Goal: Information Seeking & Learning: Learn about a topic

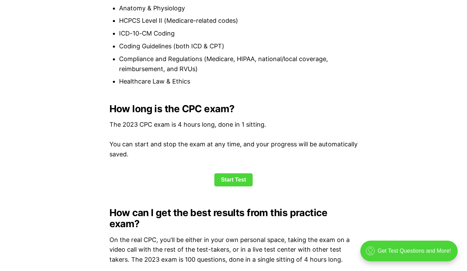
click at [236, 180] on link "Start Test" at bounding box center [233, 179] width 38 height 13
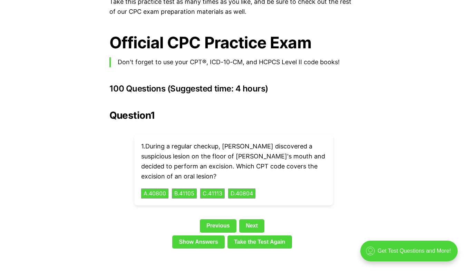
scroll to position [1512, 0]
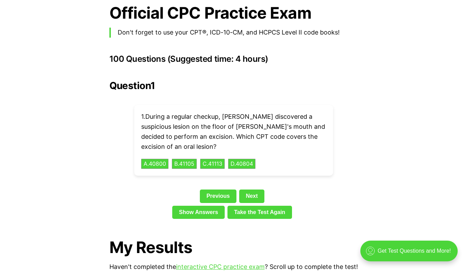
click at [221, 192] on div "Previous Next" at bounding box center [233, 197] width 248 height 16
click at [222, 189] on link "Previous" at bounding box center [218, 195] width 37 height 13
click at [252, 189] on link "Next" at bounding box center [251, 195] width 25 height 13
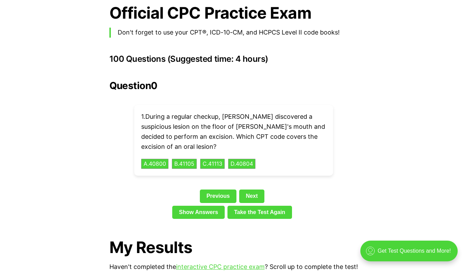
click at [252, 189] on link "Next" at bounding box center [251, 195] width 25 height 13
click at [209, 159] on button "C . 41113" at bounding box center [212, 164] width 24 height 10
click at [210, 206] on link "Show Answers" at bounding box center [198, 212] width 52 height 13
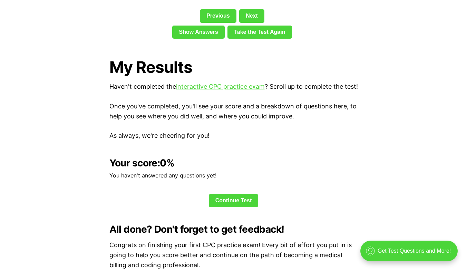
scroll to position [1676, 0]
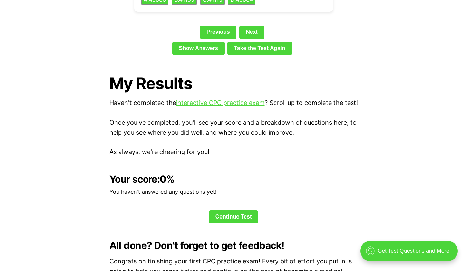
click at [221, 216] on link "Continue Test" at bounding box center [234, 216] width 50 height 13
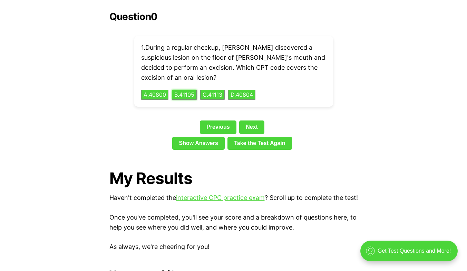
click at [182, 90] on button "B . 41105" at bounding box center [184, 95] width 25 height 10
click at [159, 90] on button "A . 40800" at bounding box center [154, 95] width 27 height 10
click at [184, 78] on div "1 . During a regular checkup, Dr. Stevens discovered a suspicious lesion on the…" at bounding box center [233, 71] width 199 height 71
click at [189, 90] on button "B . 41105" at bounding box center [184, 95] width 25 height 10
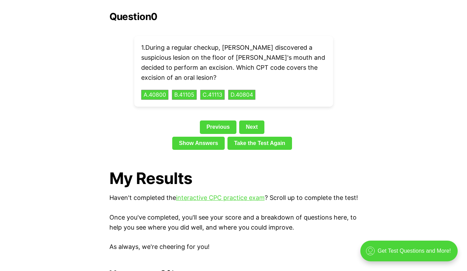
click at [254, 120] on link "Next" at bounding box center [251, 126] width 25 height 13
click at [222, 120] on link "Previous" at bounding box center [218, 126] width 37 height 13
click at [246, 120] on link "Next" at bounding box center [251, 126] width 25 height 13
click at [210, 137] on link "Show Answers" at bounding box center [198, 143] width 52 height 13
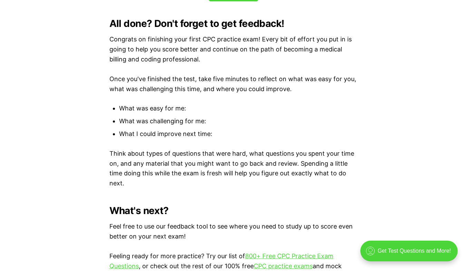
scroll to position [1745, 0]
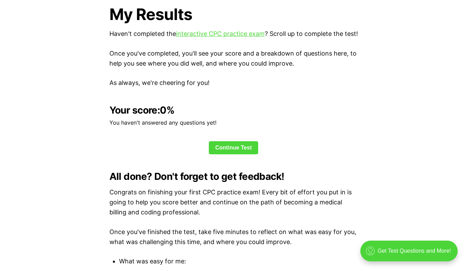
click at [221, 139] on div "Your score: 0 % You haven't answered any questions yet! Continue Test" at bounding box center [233, 130] width 248 height 50
click at [225, 146] on link "Continue Test" at bounding box center [234, 147] width 50 height 13
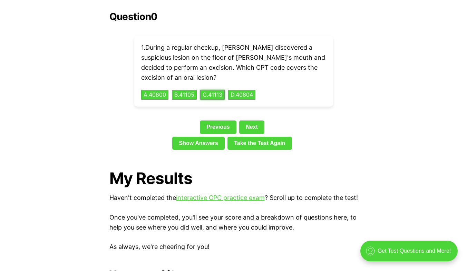
click at [223, 90] on button "C . 41113" at bounding box center [212, 95] width 24 height 10
click at [250, 137] on link "Take the Test Again" at bounding box center [259, 143] width 65 height 13
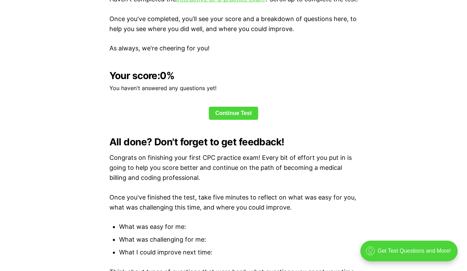
click at [246, 115] on link "Continue Test" at bounding box center [234, 113] width 50 height 13
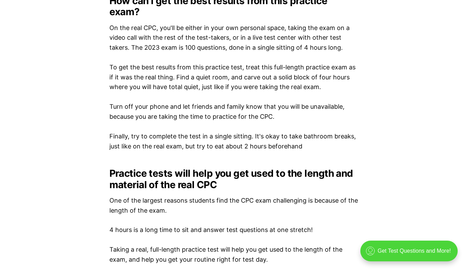
scroll to position [822, 0]
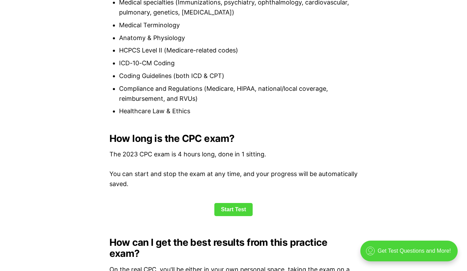
click at [225, 210] on link "Start Test" at bounding box center [233, 209] width 38 height 13
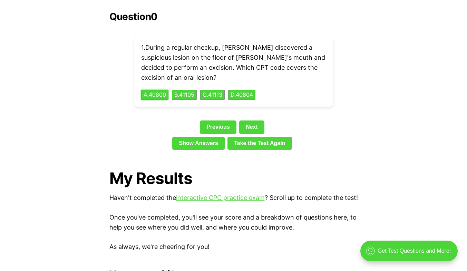
click at [162, 90] on button "A . 40800" at bounding box center [154, 95] width 27 height 10
click at [249, 90] on button "D . 40804" at bounding box center [241, 95] width 27 height 10
click at [206, 90] on button "C . 41113" at bounding box center [212, 95] width 24 height 10
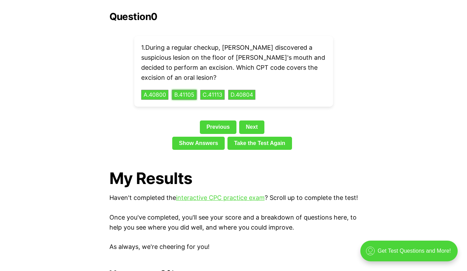
click at [191, 90] on button "B . 41105" at bounding box center [184, 95] width 25 height 10
click at [162, 90] on button "A . 40800" at bounding box center [154, 95] width 27 height 10
click at [247, 120] on link "Next" at bounding box center [251, 126] width 25 height 13
click at [248, 120] on link "Next" at bounding box center [251, 126] width 25 height 13
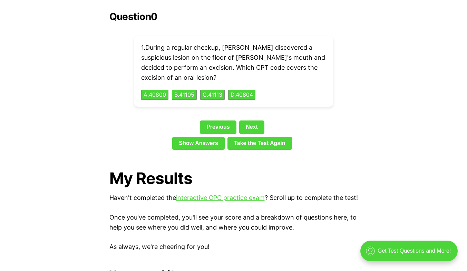
click at [206, 120] on link "Previous" at bounding box center [218, 126] width 37 height 13
drag, startPoint x: 206, startPoint y: 115, endPoint x: 214, endPoint y: 116, distance: 8.3
click at [206, 120] on link "Previous" at bounding box center [218, 126] width 37 height 13
click at [214, 120] on link "Previous" at bounding box center [218, 126] width 37 height 13
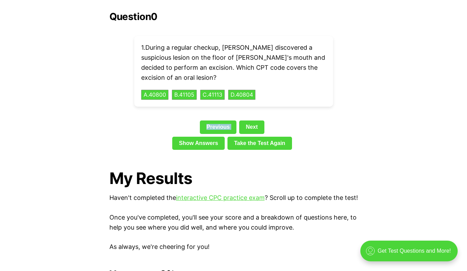
click at [214, 120] on link "Previous" at bounding box center [218, 126] width 37 height 13
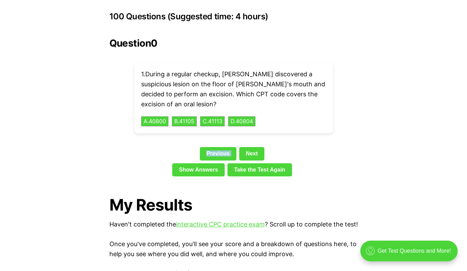
scroll to position [1546, 0]
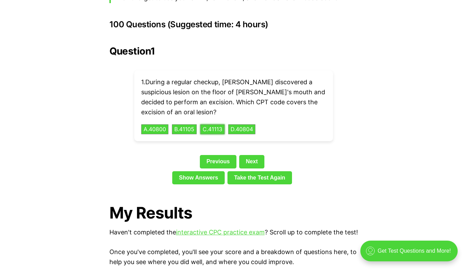
click at [214, 124] on button "C . 41113" at bounding box center [212, 129] width 24 height 10
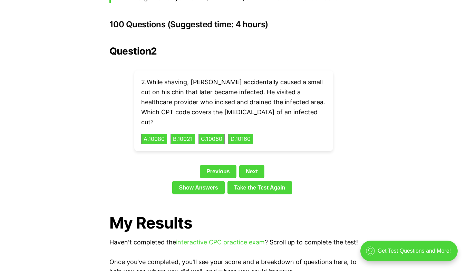
click at [213, 181] on link "Show Answers" at bounding box center [198, 187] width 52 height 13
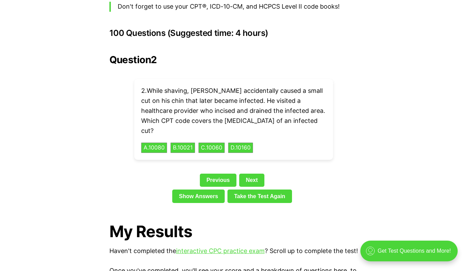
scroll to position [1538, 0]
click at [237, 189] on link "Take the Test Again" at bounding box center [259, 195] width 65 height 13
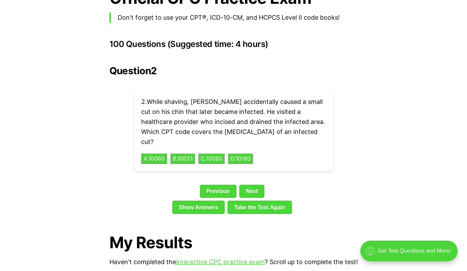
scroll to position [1520, 0]
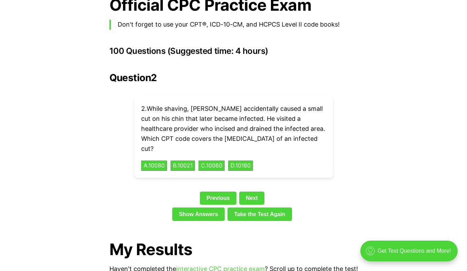
click at [224, 191] on link "Previous" at bounding box center [218, 197] width 37 height 13
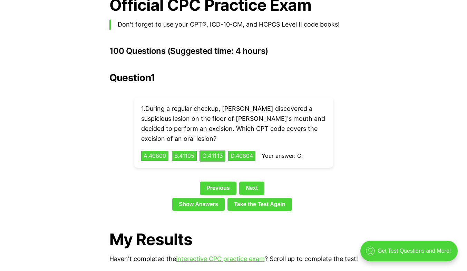
click at [223, 181] on link "Previous" at bounding box center [218, 187] width 37 height 13
click at [222, 181] on link "Previous" at bounding box center [218, 187] width 37 height 13
click at [250, 181] on link "Next" at bounding box center [251, 187] width 25 height 13
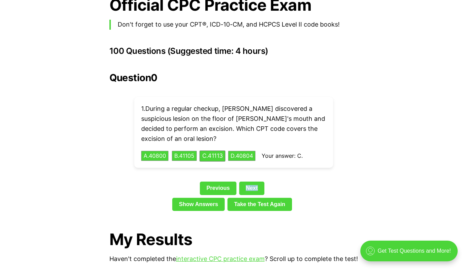
click at [250, 181] on link "Next" at bounding box center [251, 187] width 25 height 13
click at [253, 181] on link "Next" at bounding box center [251, 187] width 25 height 13
click at [264, 181] on div "Previous Next" at bounding box center [233, 189] width 248 height 16
drag, startPoint x: 255, startPoint y: 182, endPoint x: 236, endPoint y: 165, distance: 25.2
click at [255, 182] on link "Next" at bounding box center [251, 187] width 25 height 13
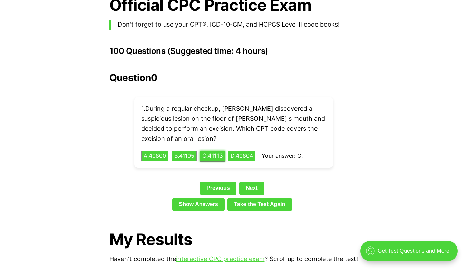
click at [220, 150] on button "C . 41113" at bounding box center [212, 155] width 26 height 11
click at [257, 181] on link "Next" at bounding box center [251, 187] width 25 height 13
click at [253, 181] on link "Next" at bounding box center [251, 187] width 25 height 13
click at [246, 181] on link "Next" at bounding box center [251, 187] width 25 height 13
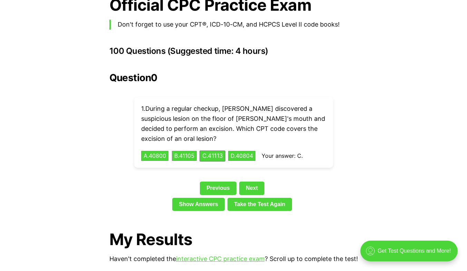
click at [224, 181] on link "Previous" at bounding box center [218, 187] width 37 height 13
click at [223, 181] on link "Previous" at bounding box center [218, 187] width 37 height 13
click at [249, 181] on link "Next" at bounding box center [251, 187] width 25 height 13
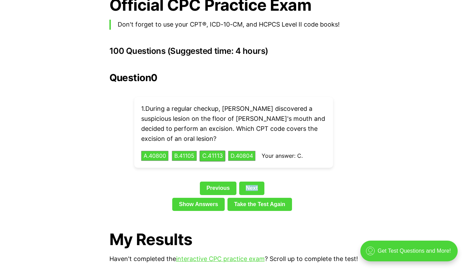
click at [249, 181] on link "Next" at bounding box center [251, 187] width 25 height 13
click at [250, 181] on link "Next" at bounding box center [251, 187] width 25 height 13
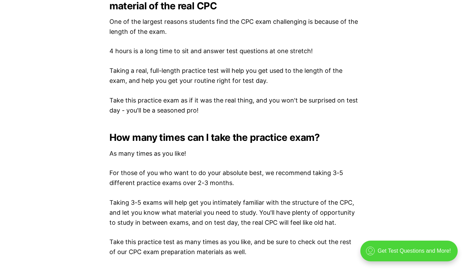
scroll to position [1140, 0]
